Goal: Task Accomplishment & Management: Complete application form

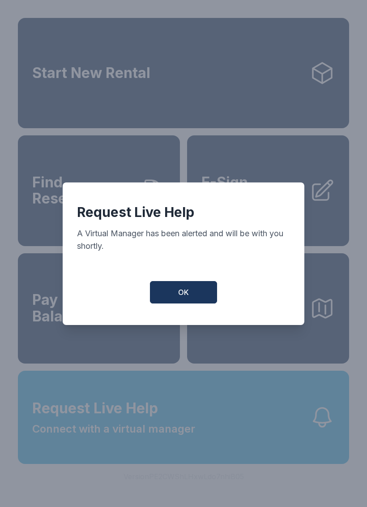
click at [119, 279] on div "Request Live Help A Virtual Manager has been alerted and will be with you short…" at bounding box center [184, 253] width 242 height 142
click at [190, 295] on button "OK" at bounding box center [183, 292] width 67 height 22
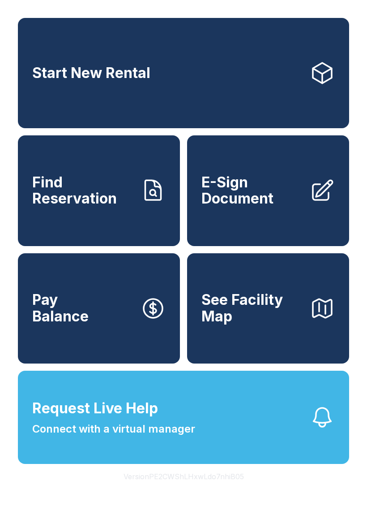
click at [157, 437] on span "Connect with a virtual manager" at bounding box center [113, 429] width 163 height 16
click at [161, 437] on span "Request Live Help Connect with a virtual manager" at bounding box center [113, 416] width 163 height 39
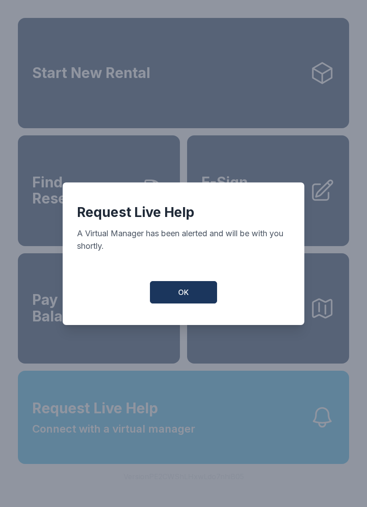
click at [194, 302] on button "OK" at bounding box center [183, 292] width 67 height 22
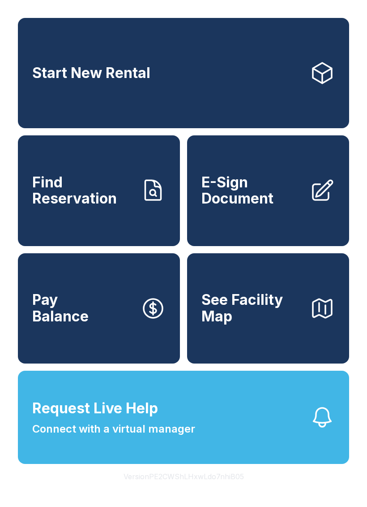
click at [145, 77] on span "Start New Rental" at bounding box center [91, 73] width 118 height 17
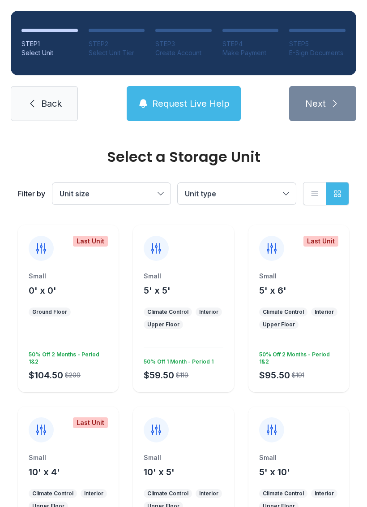
click at [190, 108] on span "Request Live Help" at bounding box center [191, 103] width 78 height 13
click at [195, 104] on span "Request Live Help" at bounding box center [191, 103] width 78 height 13
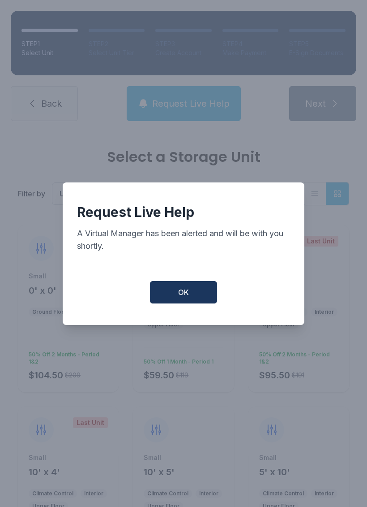
click at [191, 301] on button "OK" at bounding box center [183, 292] width 67 height 22
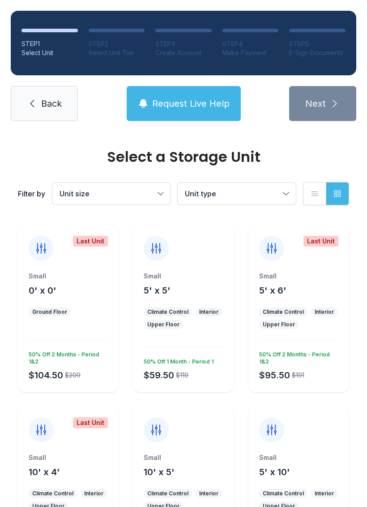
click at [194, 109] on span "Request Live Help" at bounding box center [191, 103] width 78 height 13
